Goal: Book appointment/travel/reservation

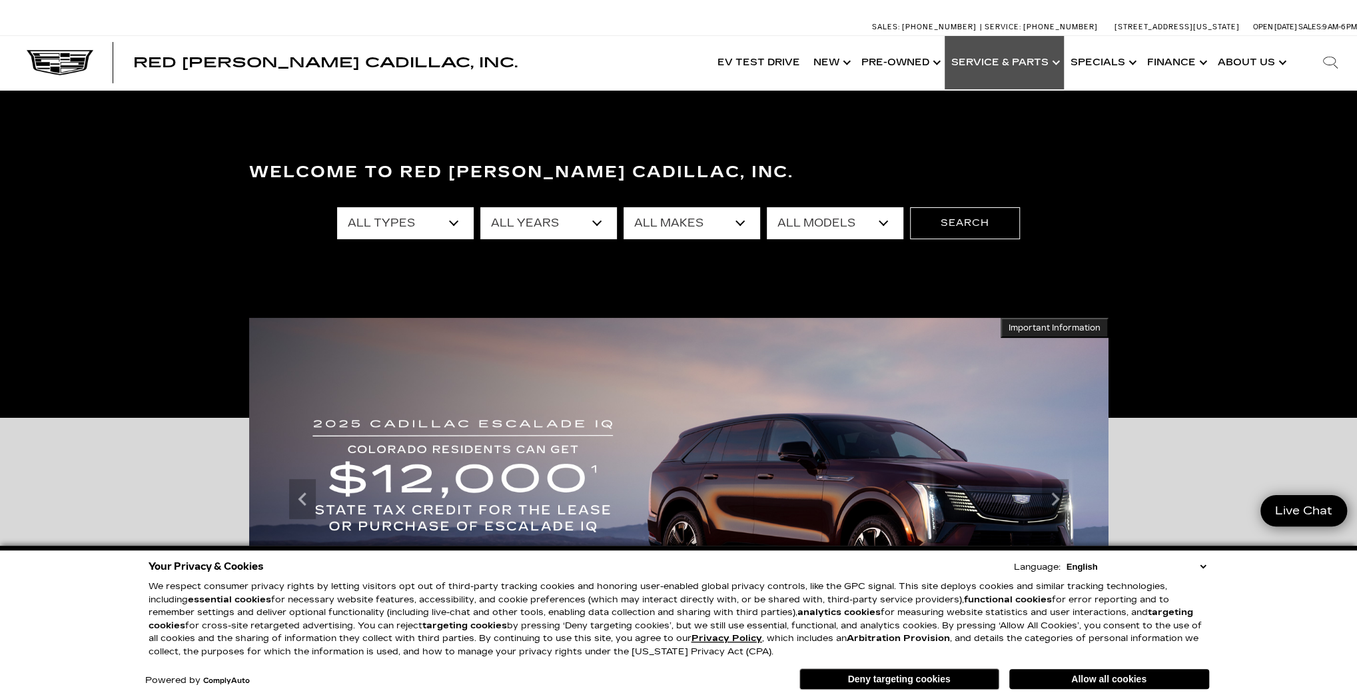
click at [995, 55] on link "Show Service & Parts" at bounding box center [1004, 62] width 119 height 53
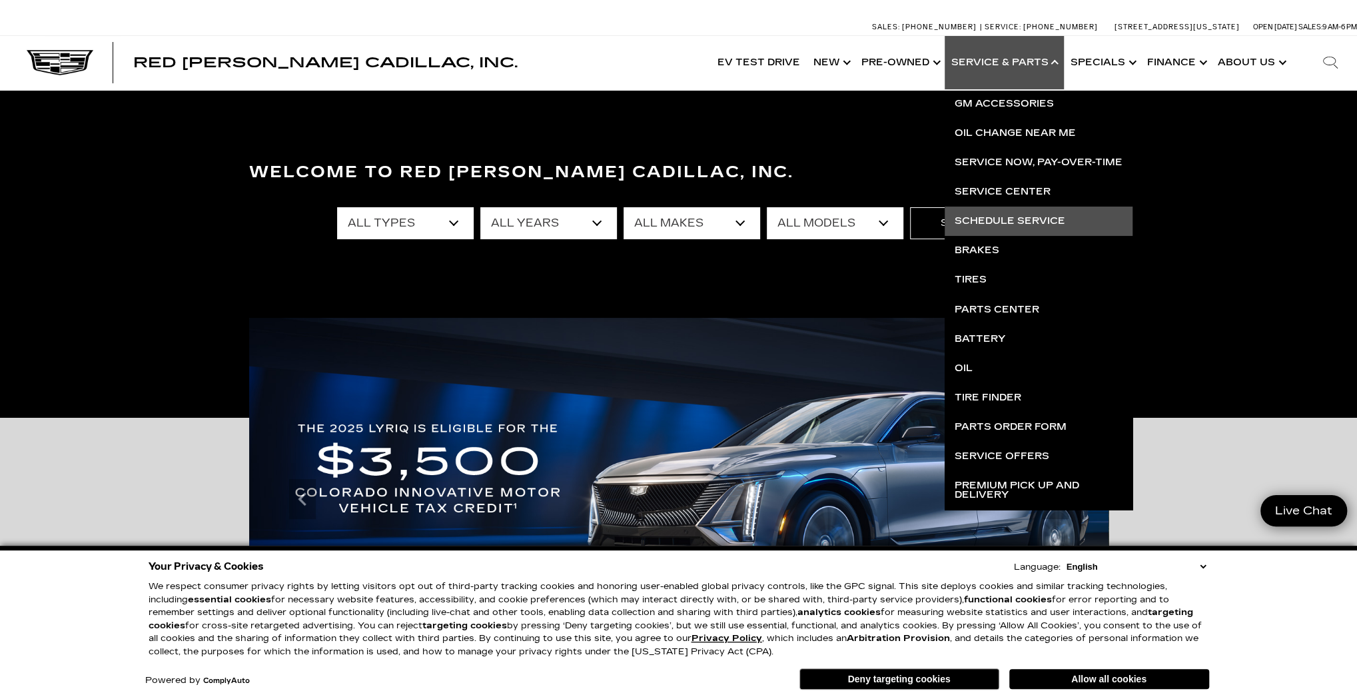
click at [1022, 219] on link "Schedule Service" at bounding box center [1039, 220] width 188 height 29
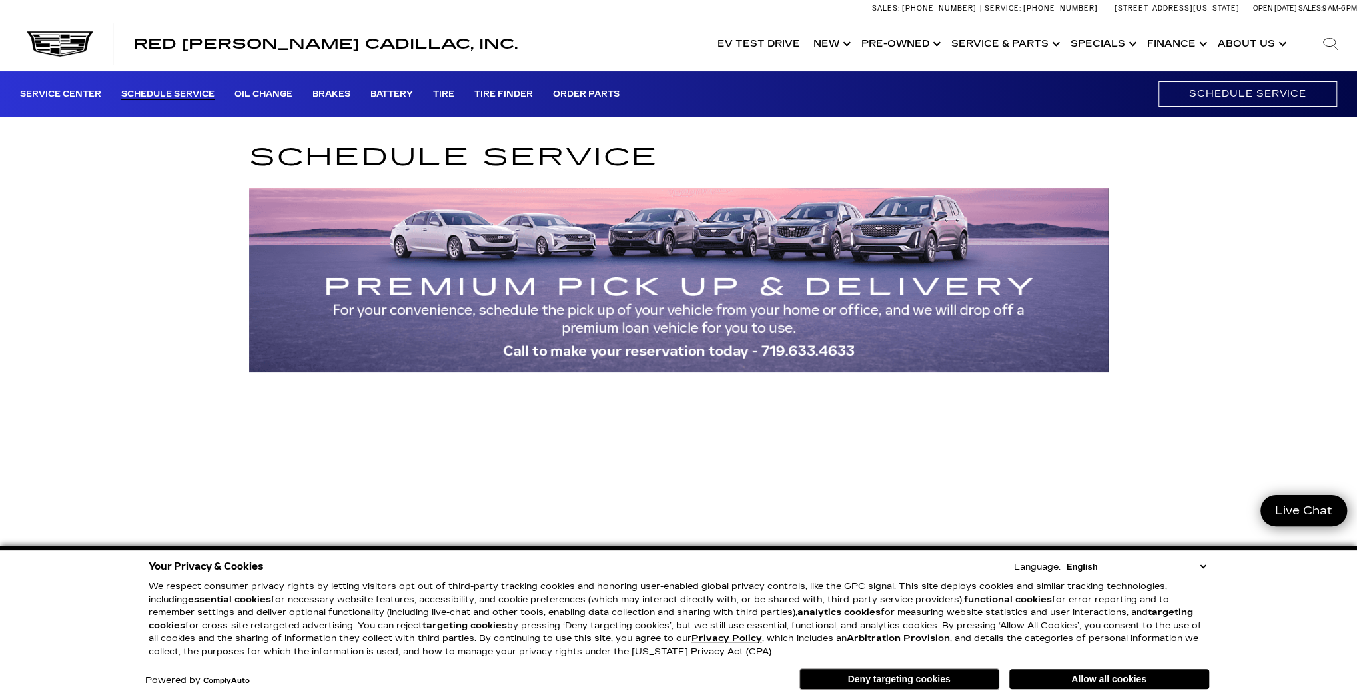
click at [931, 683] on button "Deny targeting cookies" at bounding box center [899, 678] width 200 height 21
